Goal: Navigation & Orientation: Understand site structure

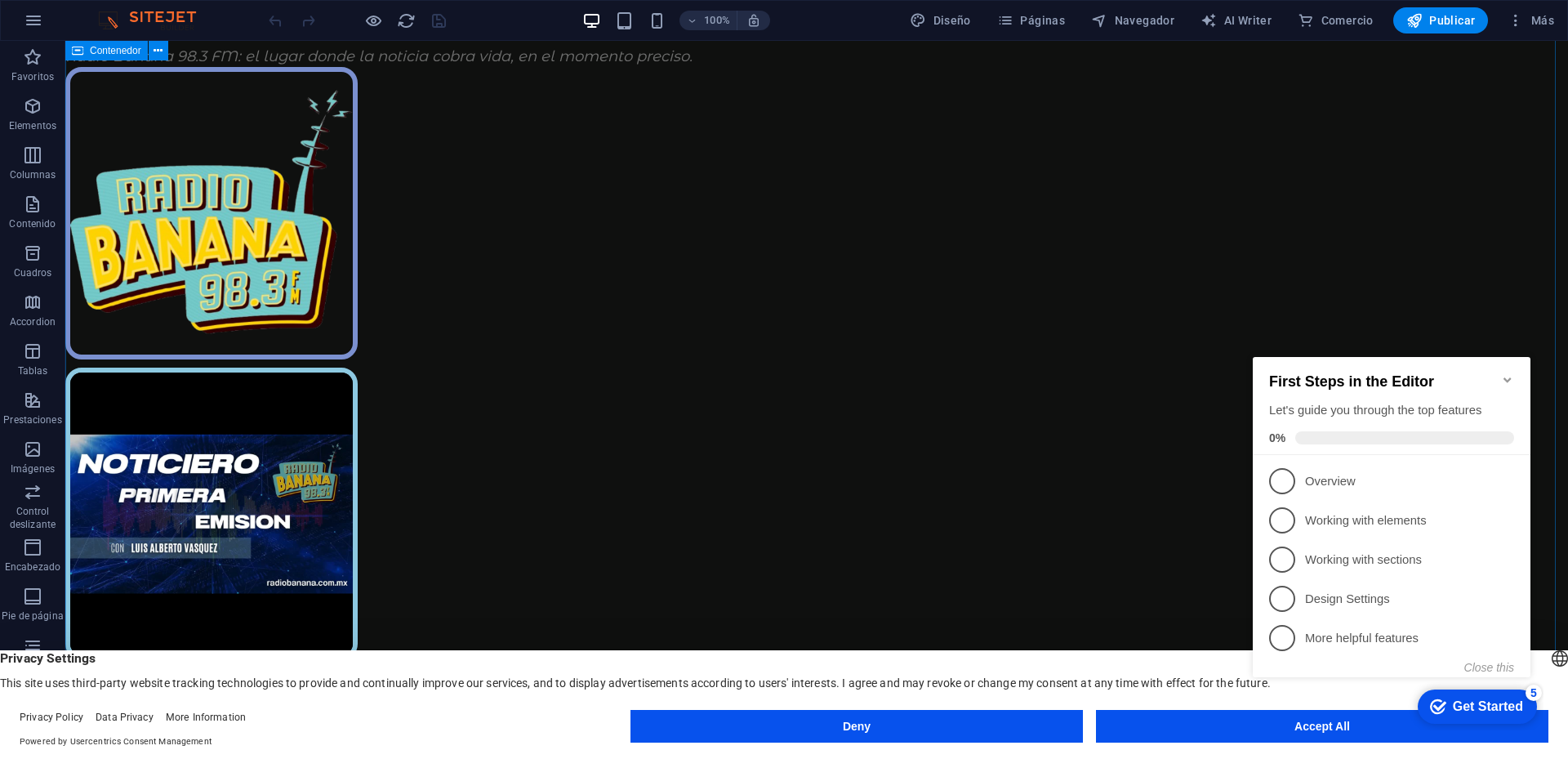
scroll to position [561, 0]
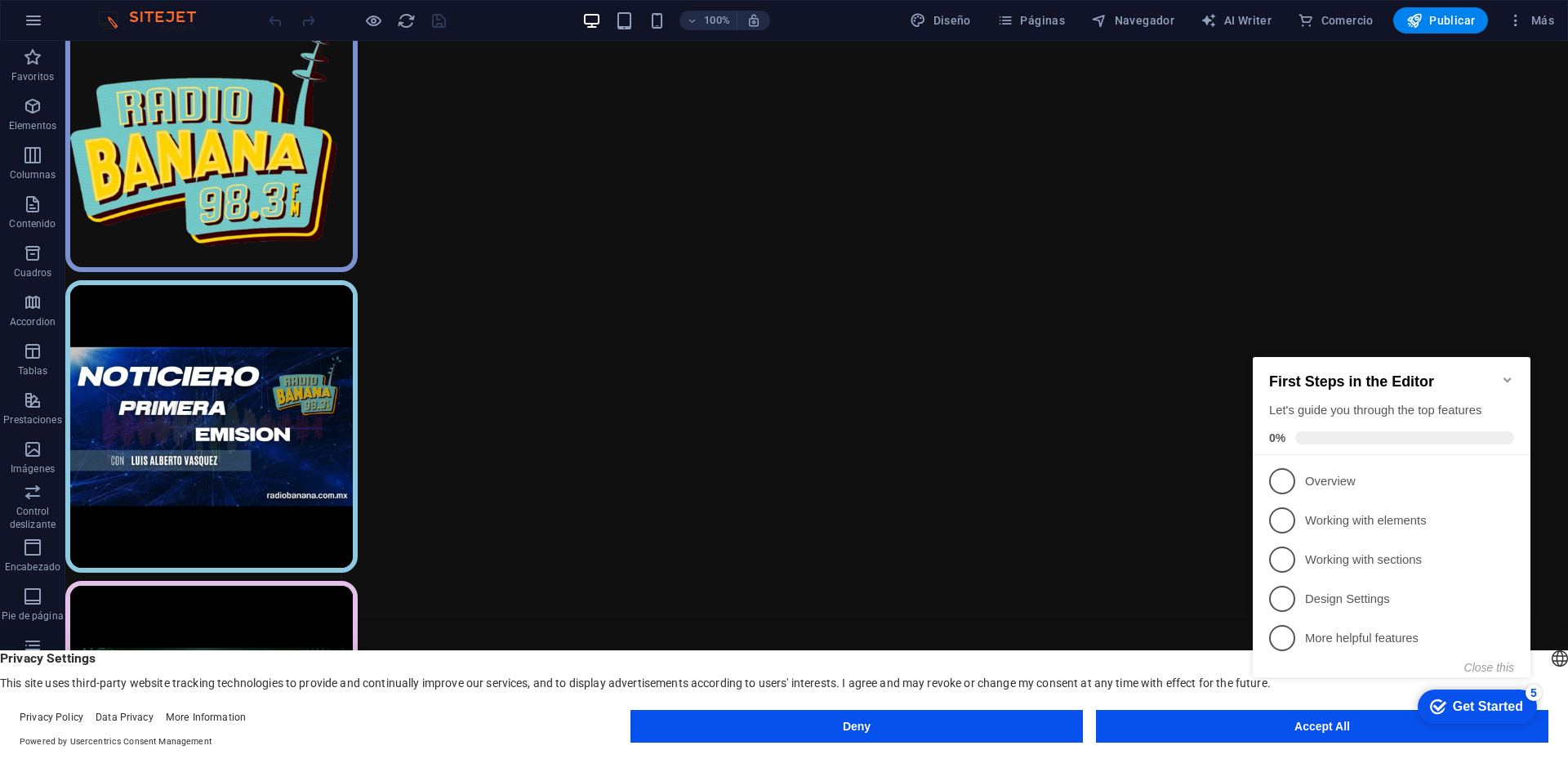
click at [1506, 377] on icon "Minimize checklist" at bounding box center [1507, 380] width 8 height 5
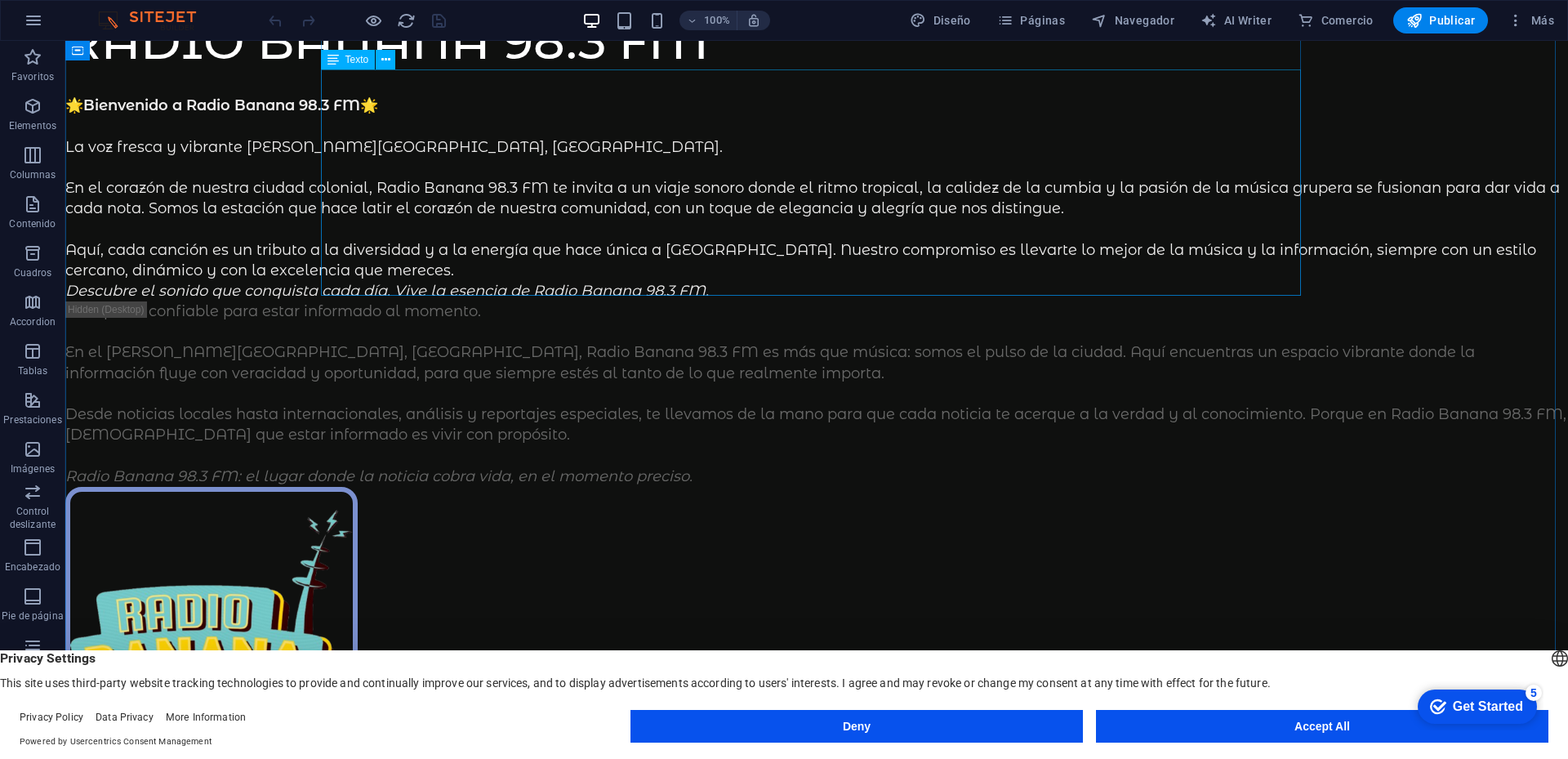
scroll to position [0, 0]
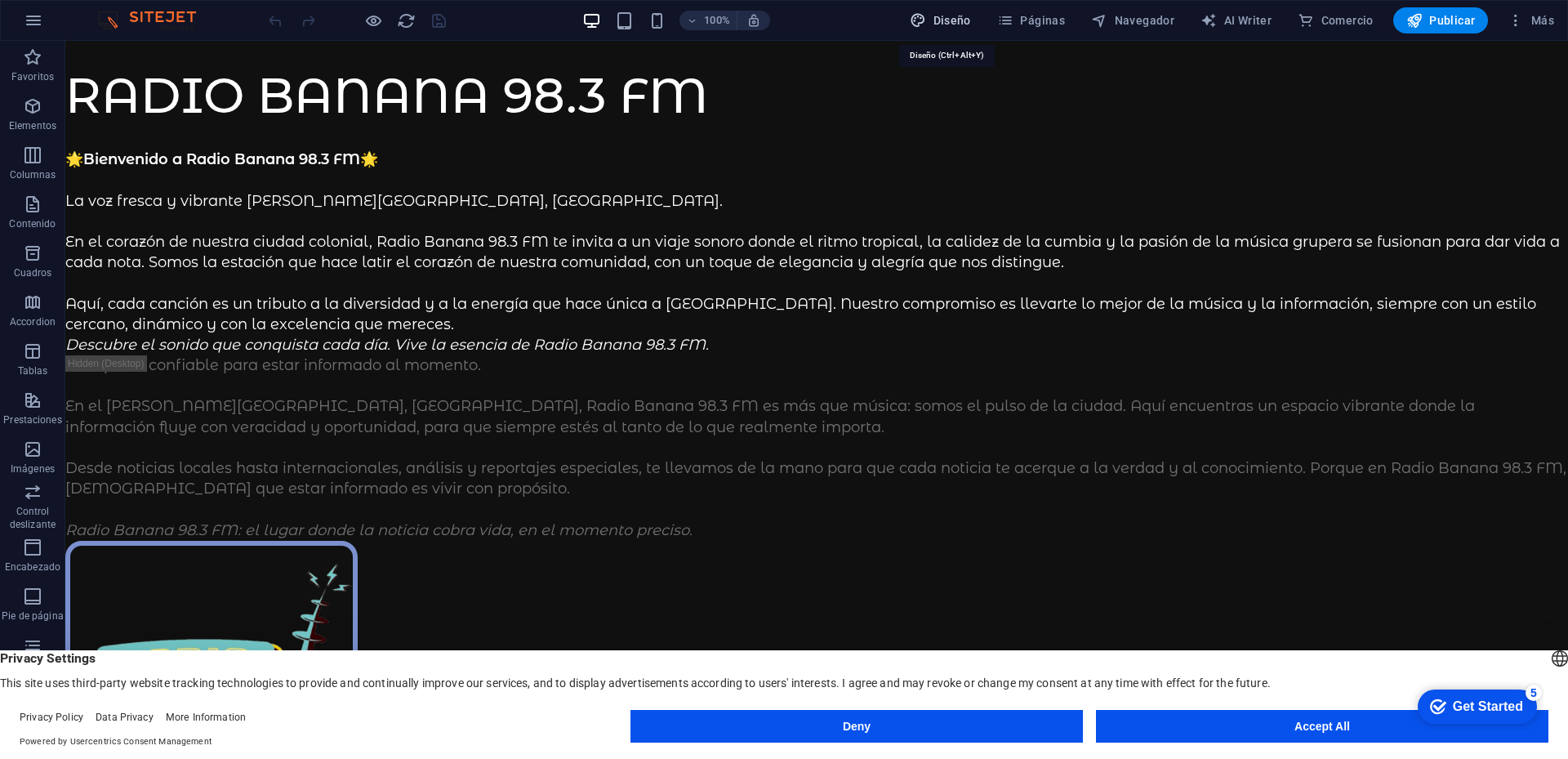
drag, startPoint x: 930, startPoint y: 193, endPoint x: 962, endPoint y: 23, distance: 173.0
click at [962, 21] on span "Diseño" at bounding box center [940, 20] width 61 height 16
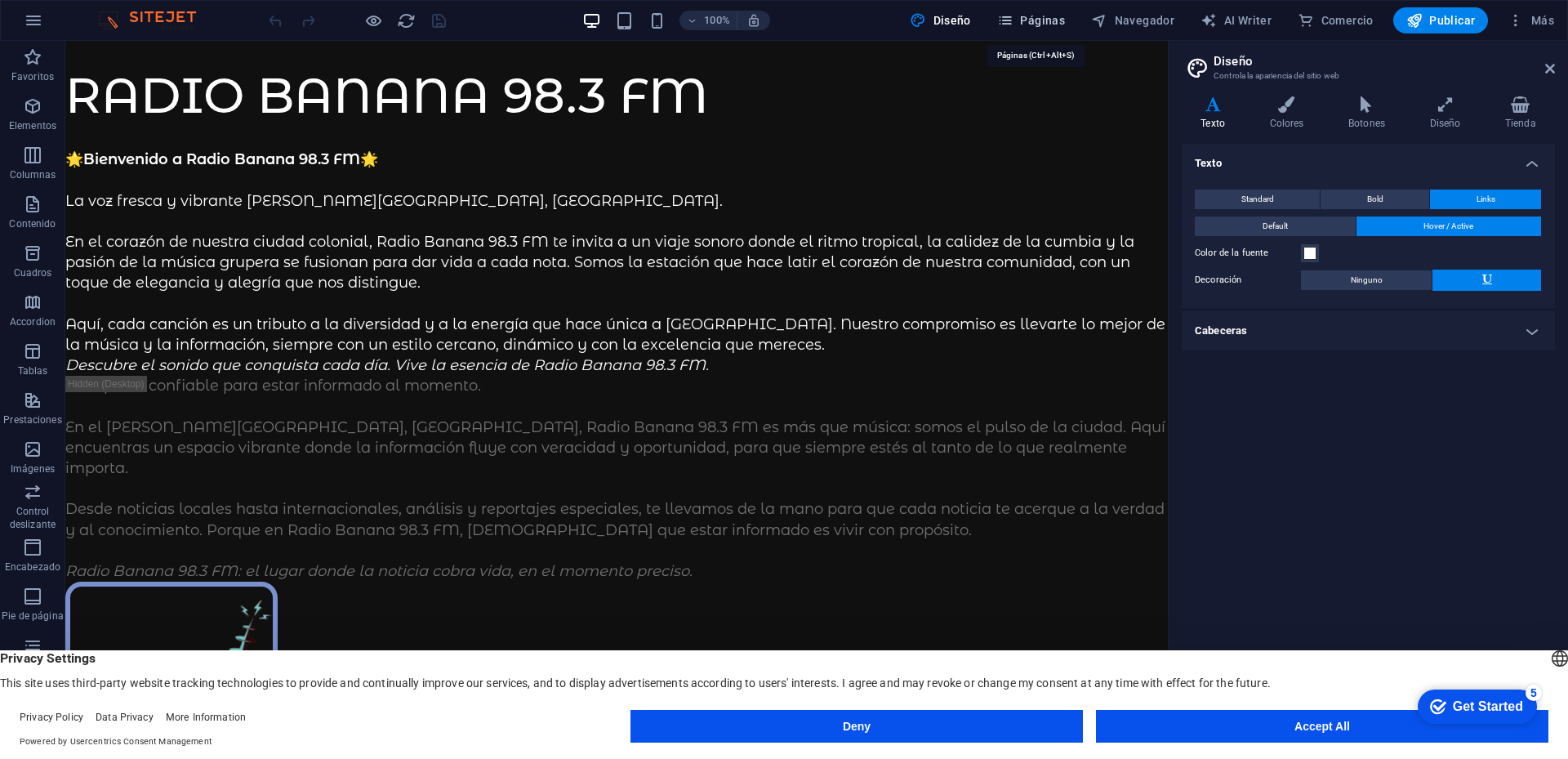
click at [1045, 24] on span "Páginas" at bounding box center [1031, 20] width 68 height 16
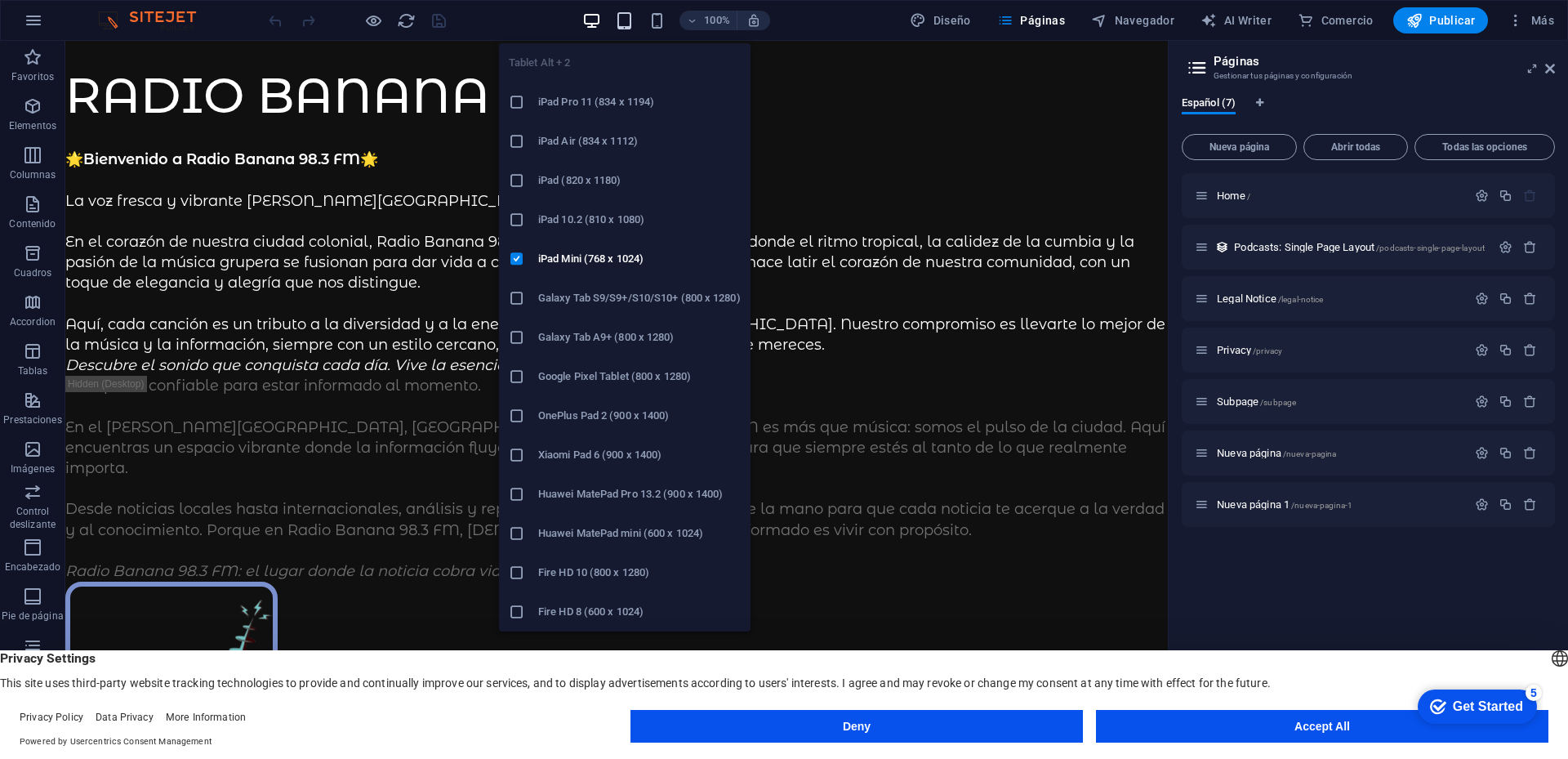
click at [625, 24] on icon "button" at bounding box center [625, 21] width 19 height 19
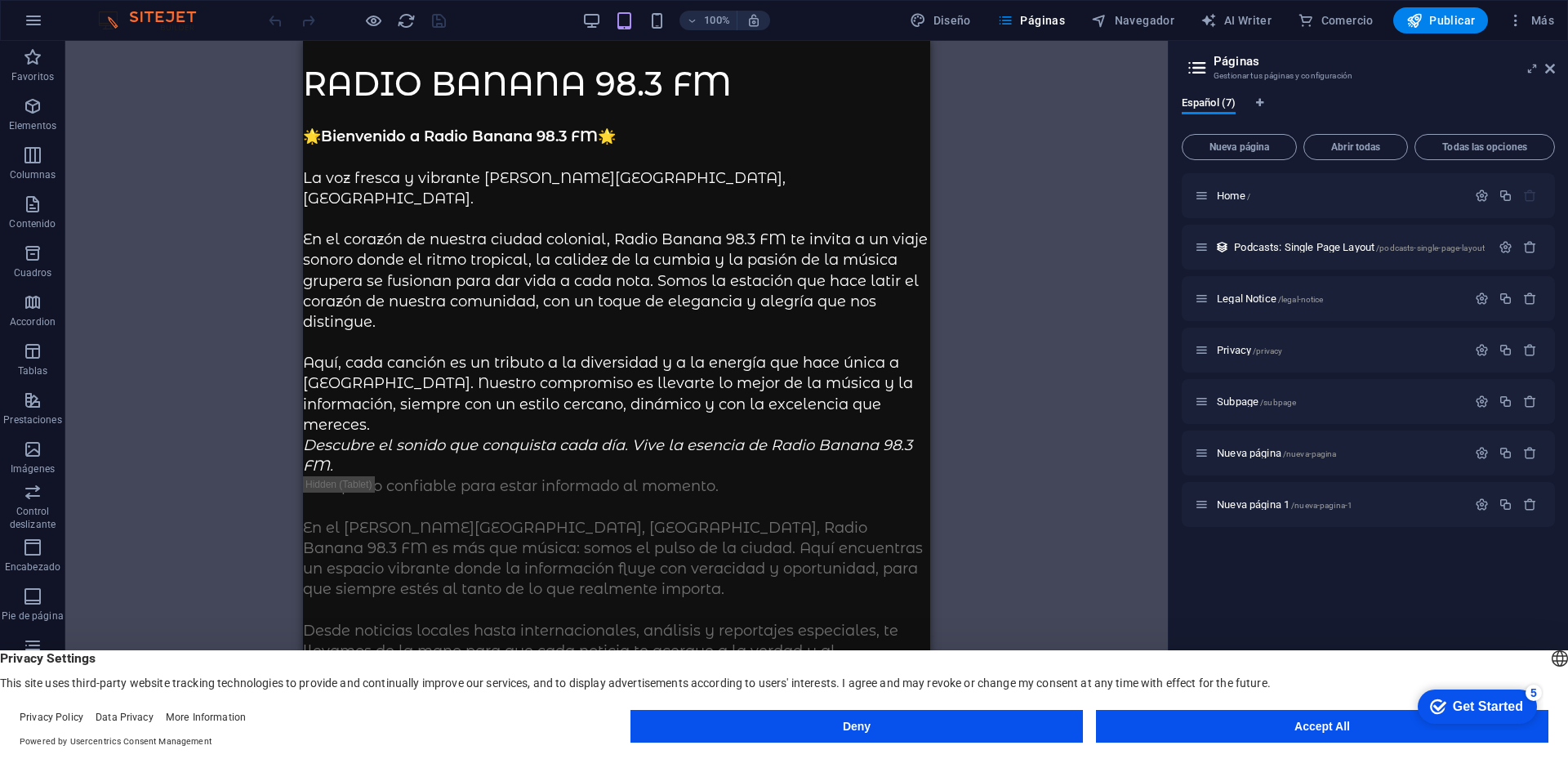
click at [601, 30] on div "100%" at bounding box center [676, 21] width 189 height 26
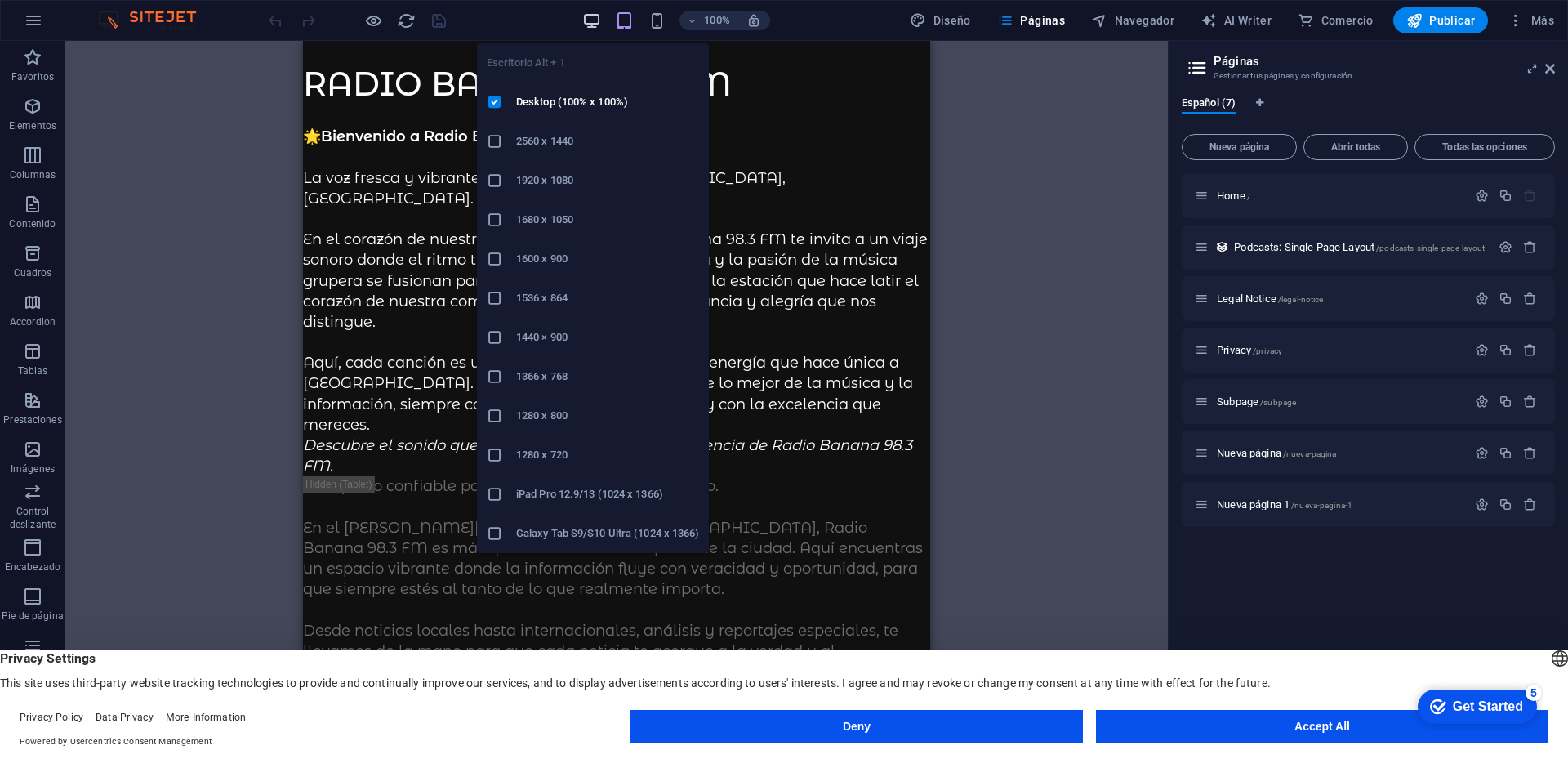
click at [594, 24] on icon "button" at bounding box center [592, 21] width 19 height 19
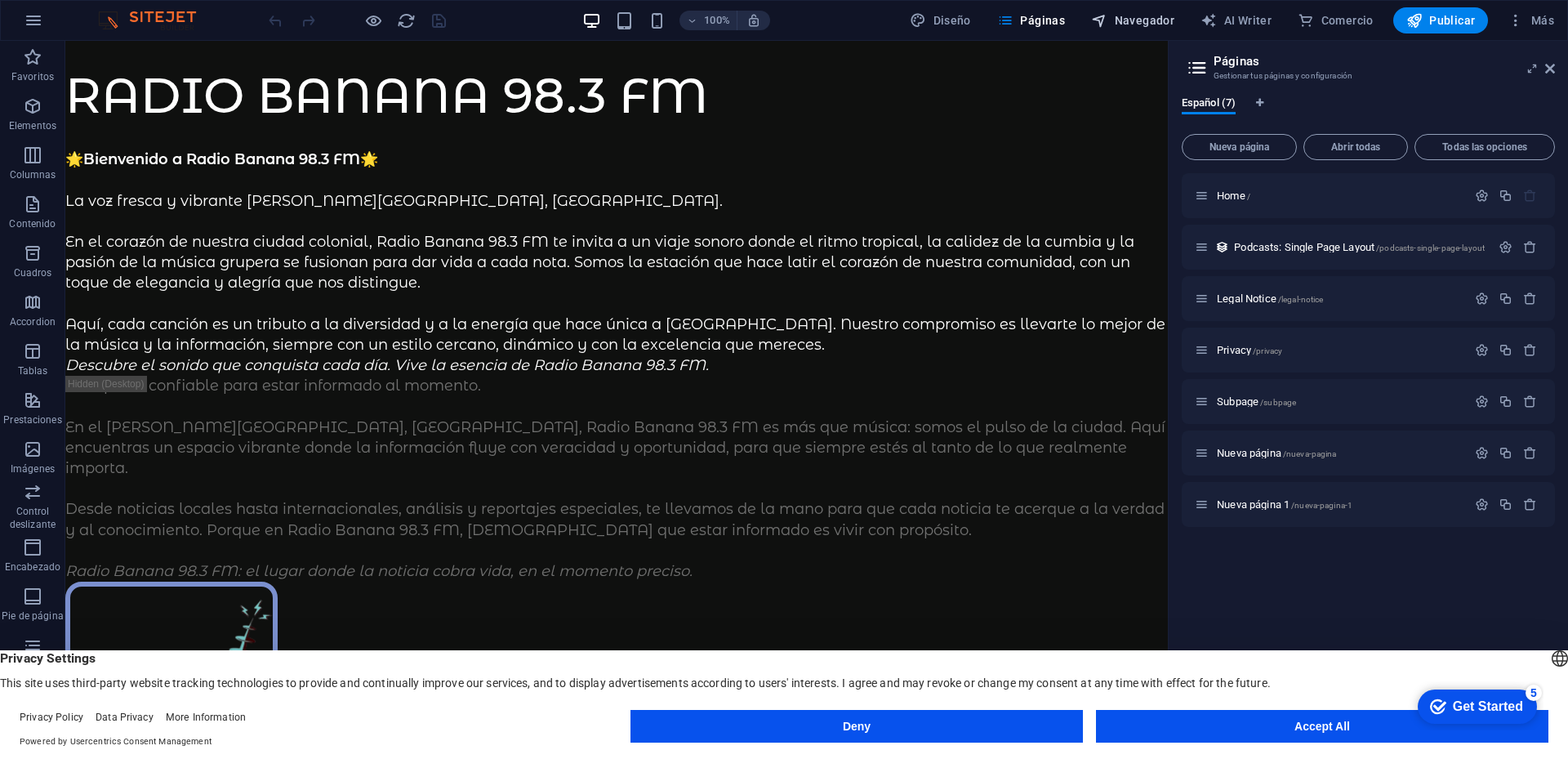
click at [1146, 20] on span "Navegador" at bounding box center [1132, 20] width 83 height 16
